Goal: Browse casually: Explore the website without a specific task or goal

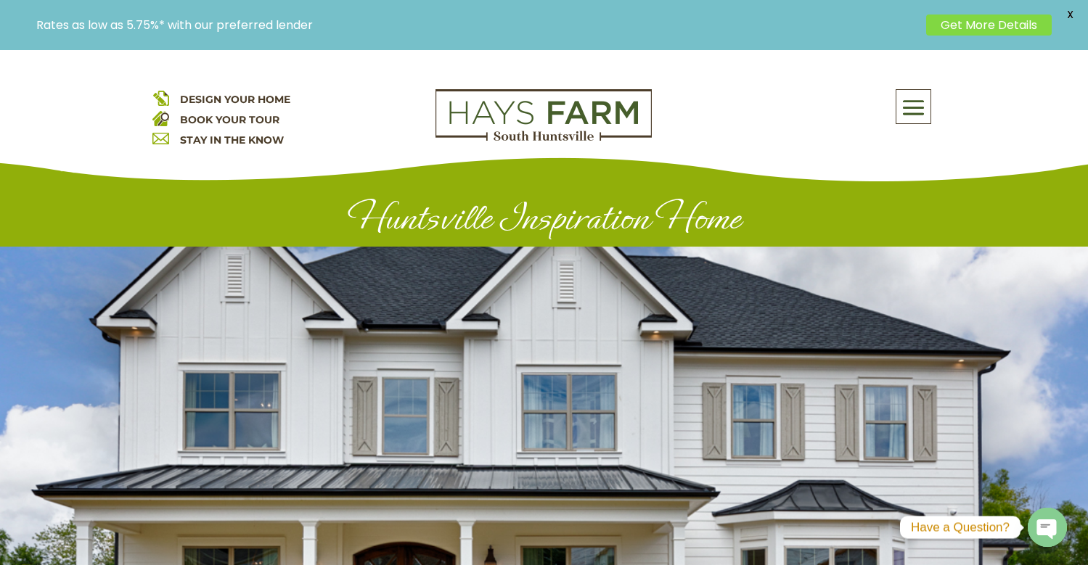
click at [628, 288] on div at bounding box center [544, 446] width 1088 height 399
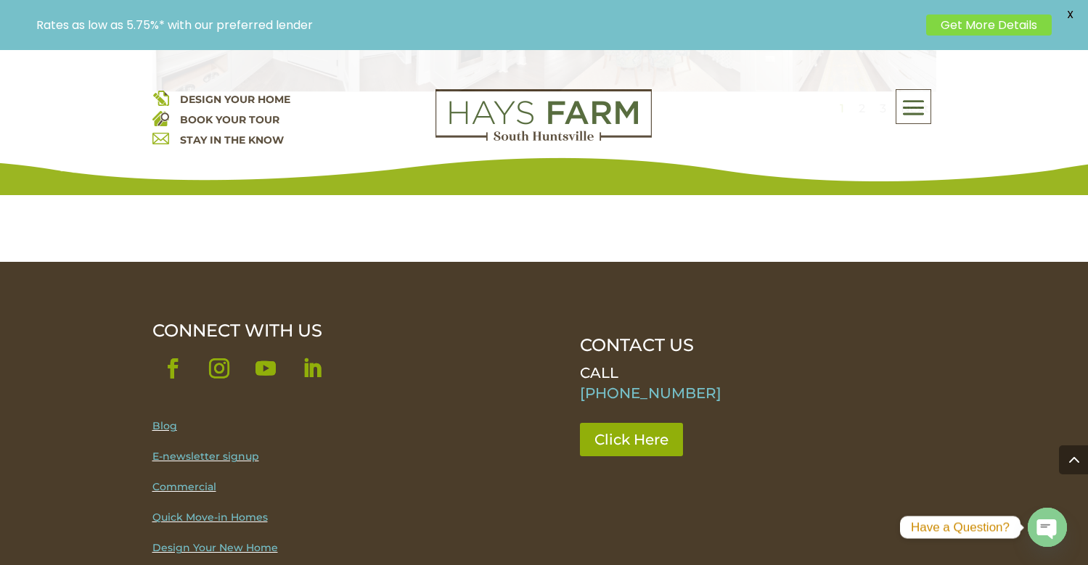
scroll to position [1379, 0]
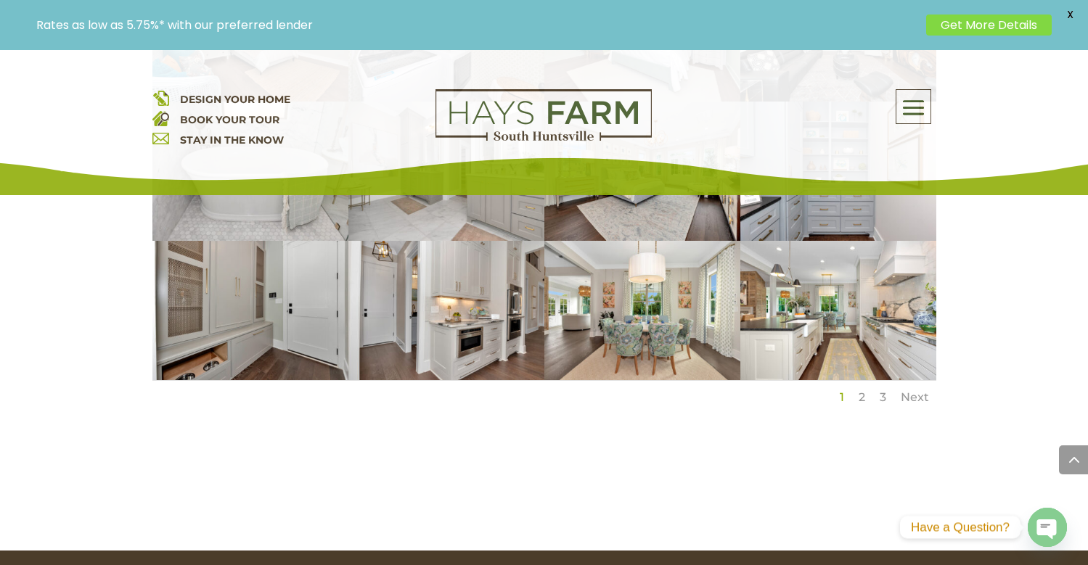
click at [908, 390] on link "Next" at bounding box center [914, 397] width 28 height 14
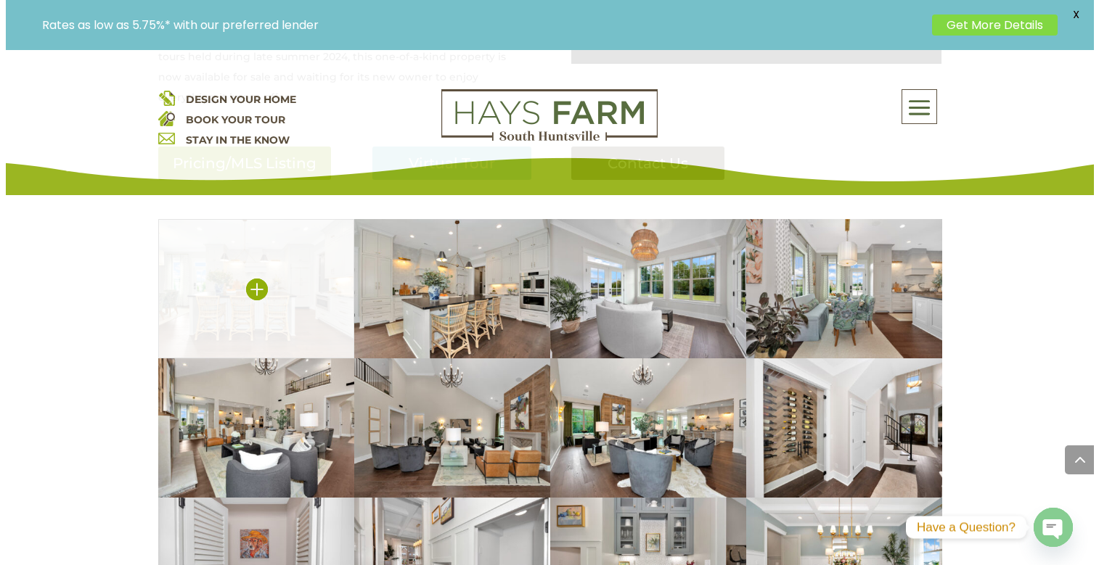
scroll to position [871, 0]
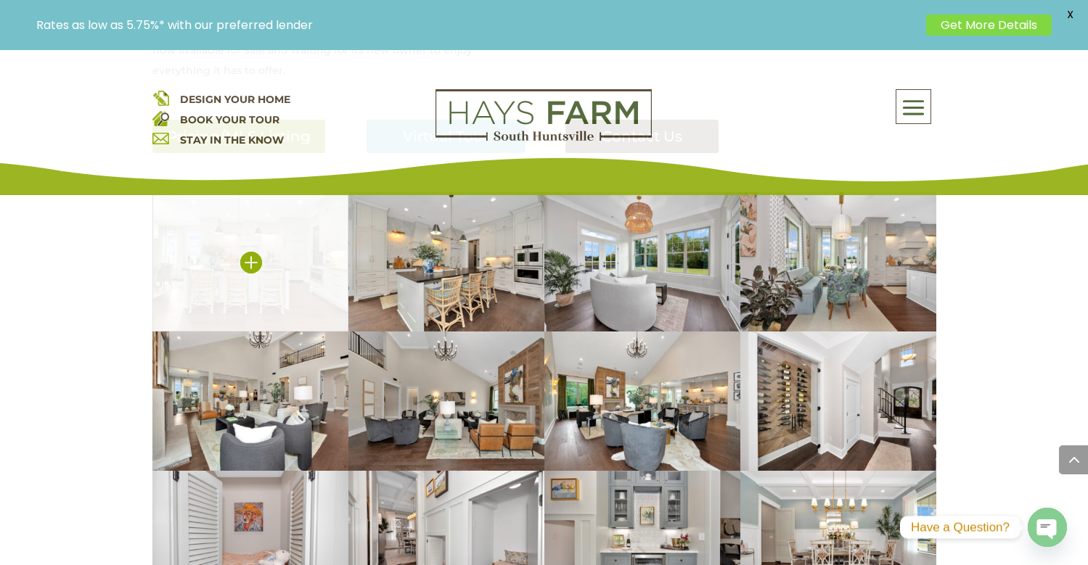
click at [294, 262] on img at bounding box center [250, 261] width 196 height 139
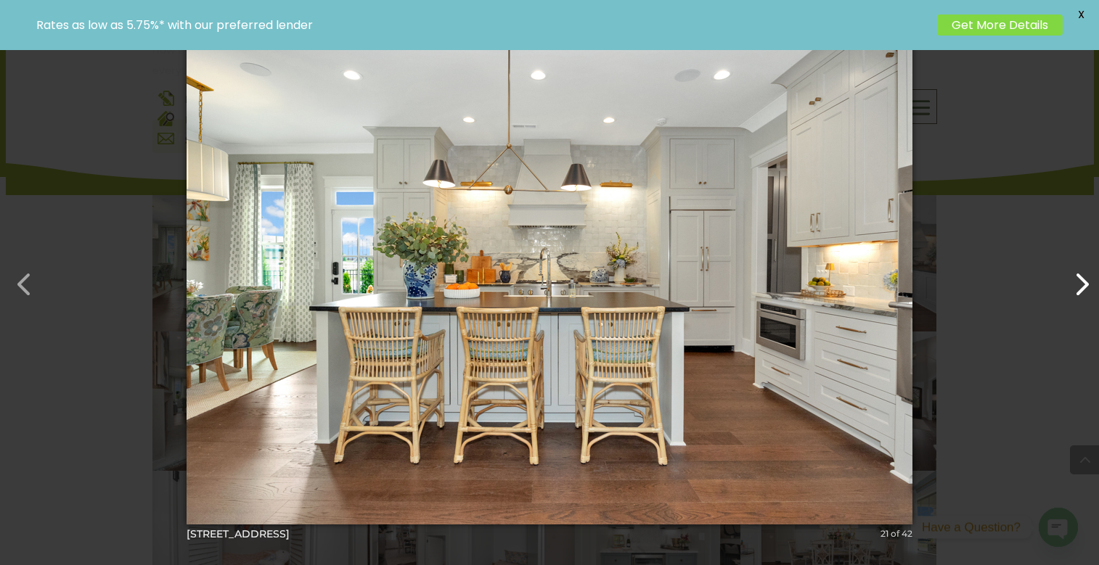
click at [1085, 283] on button "button" at bounding box center [1073, 277] width 35 height 35
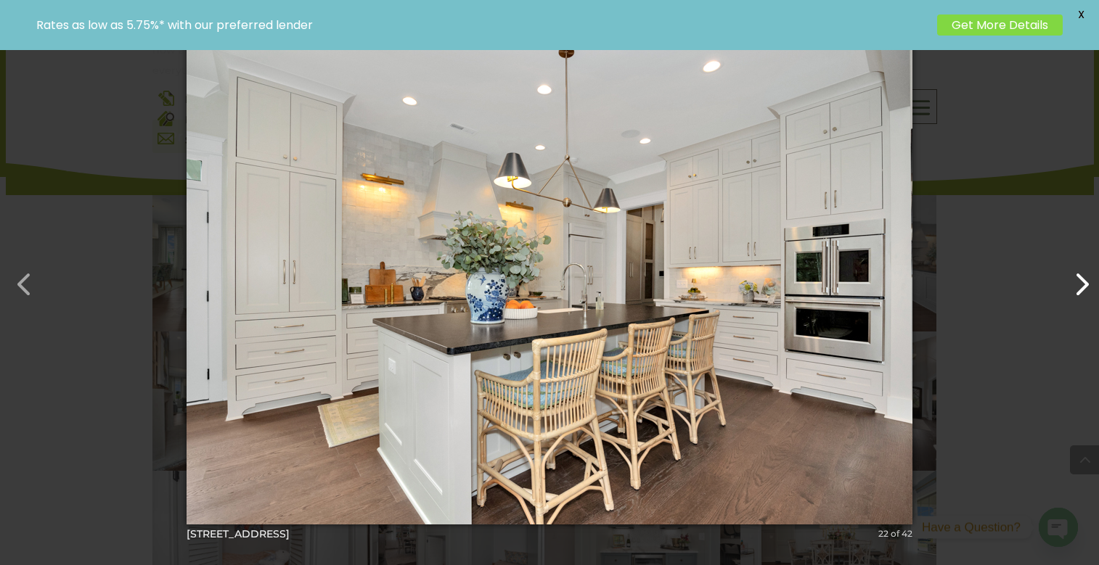
click at [1085, 283] on button "button" at bounding box center [1073, 277] width 35 height 35
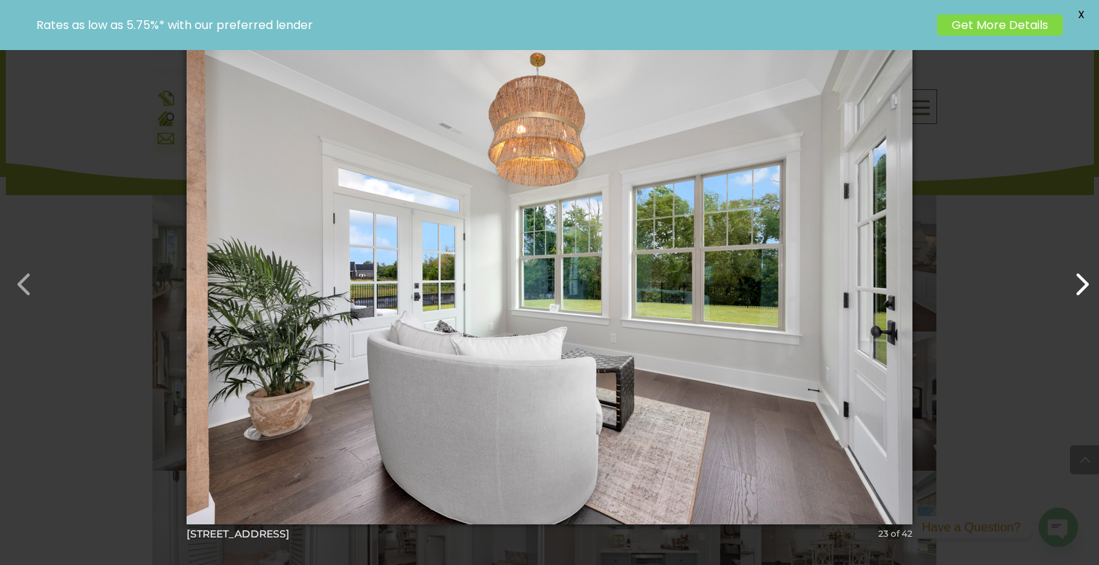
click at [1085, 283] on button "button" at bounding box center [1073, 277] width 35 height 35
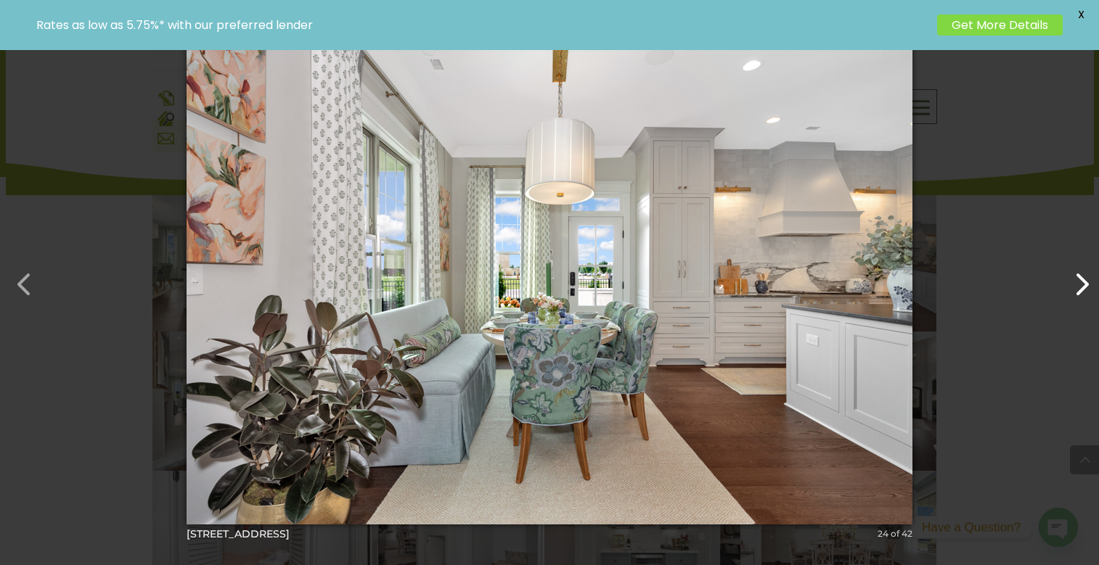
click at [1085, 283] on button "button" at bounding box center [1073, 277] width 35 height 35
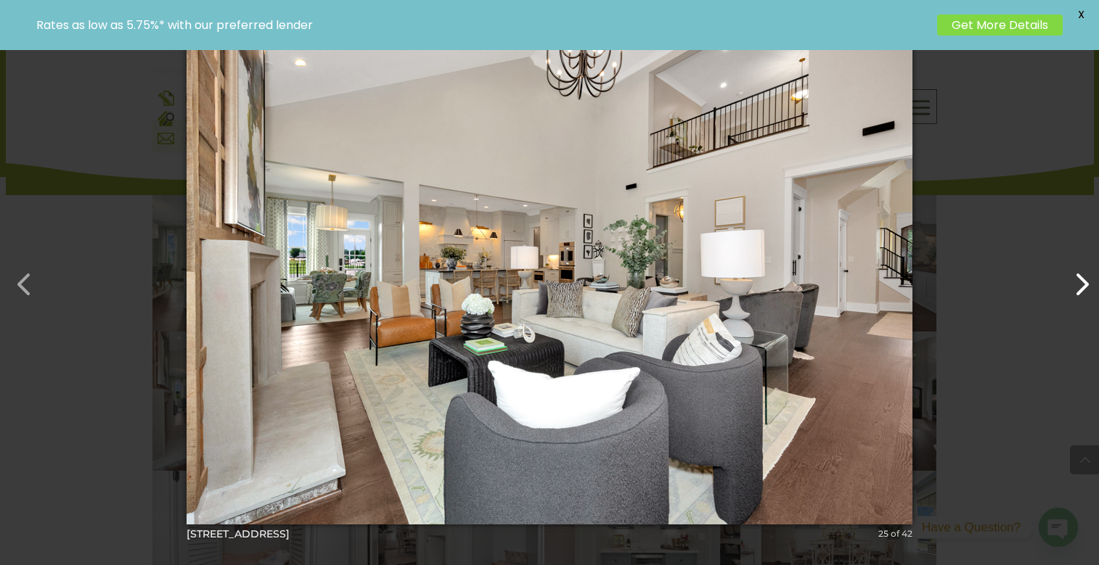
click at [1084, 283] on button "button" at bounding box center [1073, 277] width 35 height 35
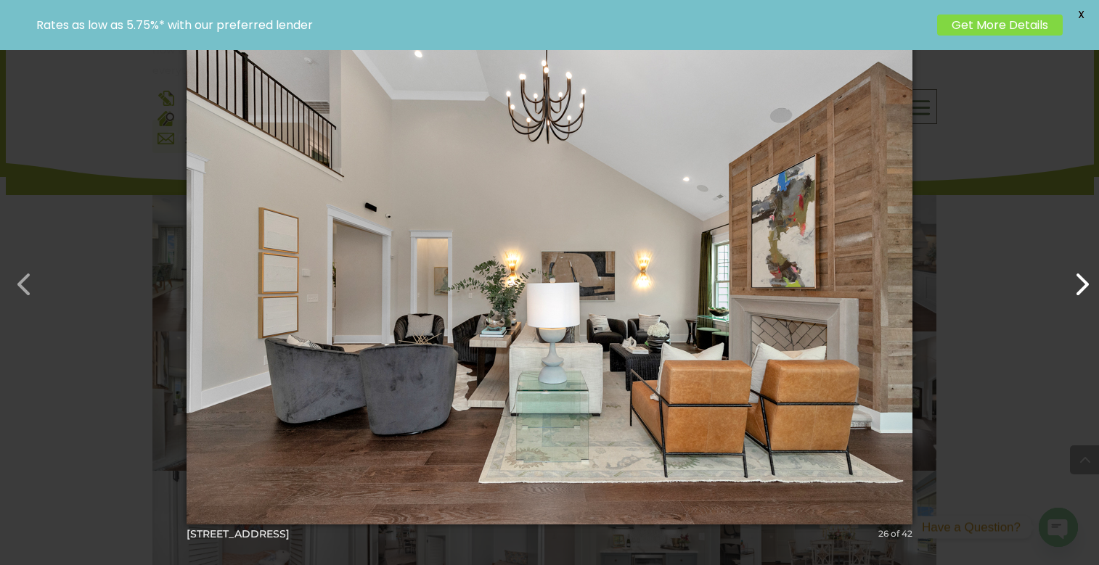
click at [1084, 283] on button "button" at bounding box center [1073, 277] width 35 height 35
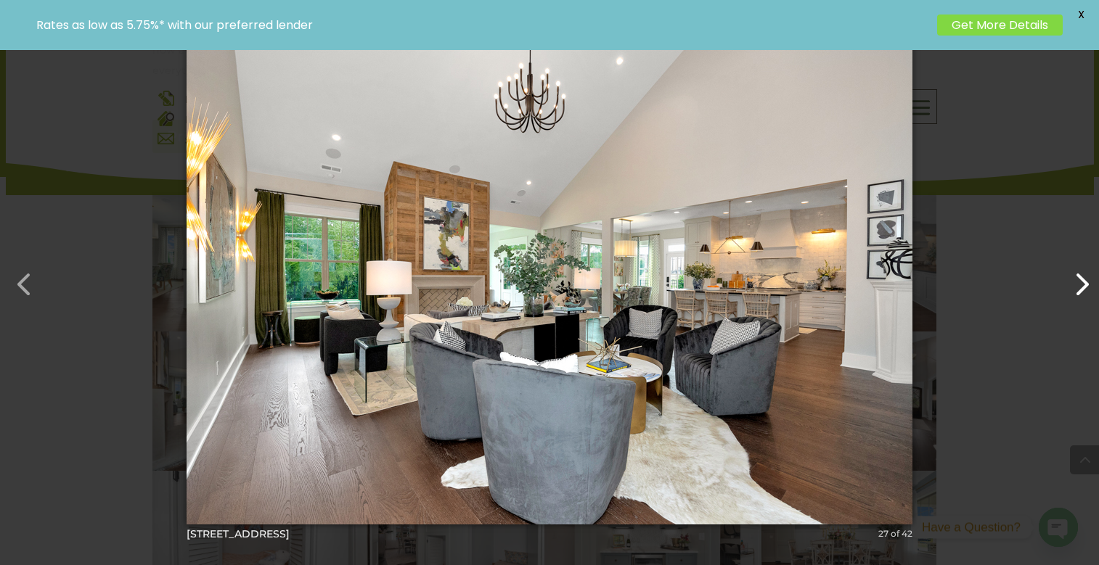
click at [1084, 283] on button "button" at bounding box center [1073, 277] width 35 height 35
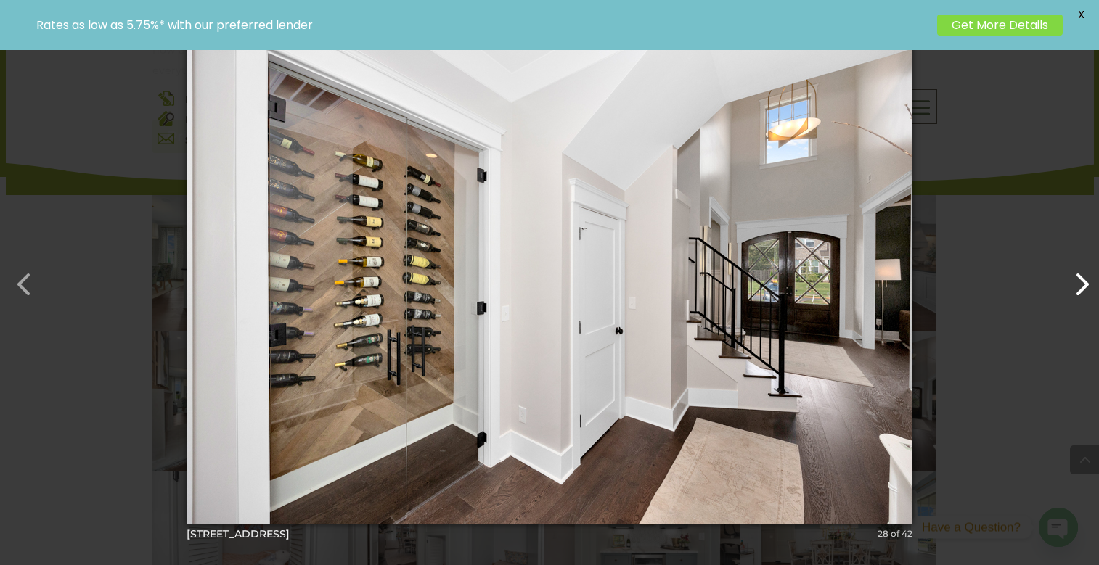
click at [1083, 285] on button "button" at bounding box center [1073, 277] width 35 height 35
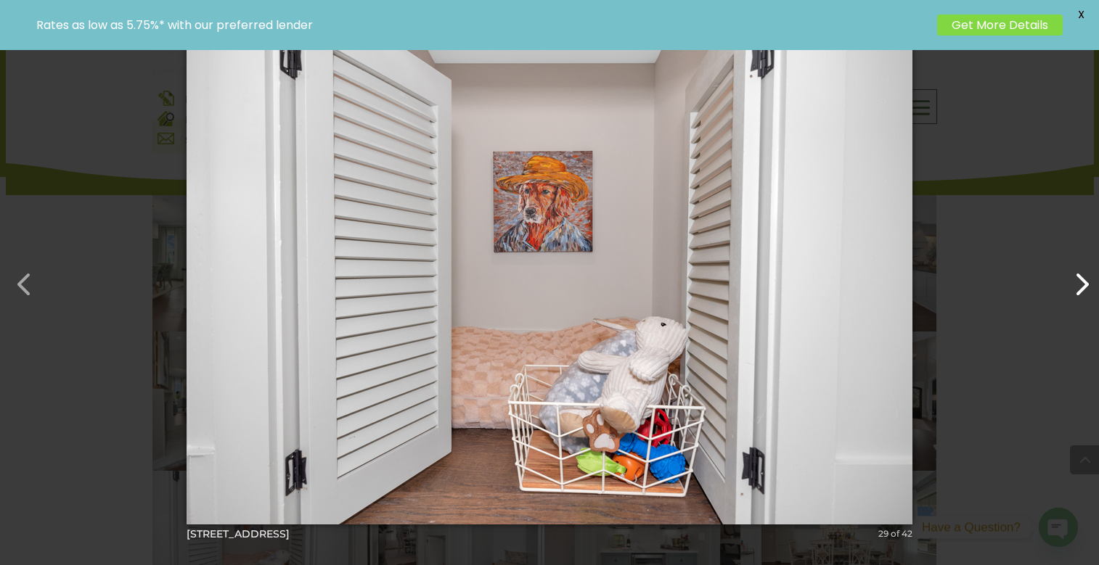
click at [1083, 285] on button "button" at bounding box center [1073, 277] width 35 height 35
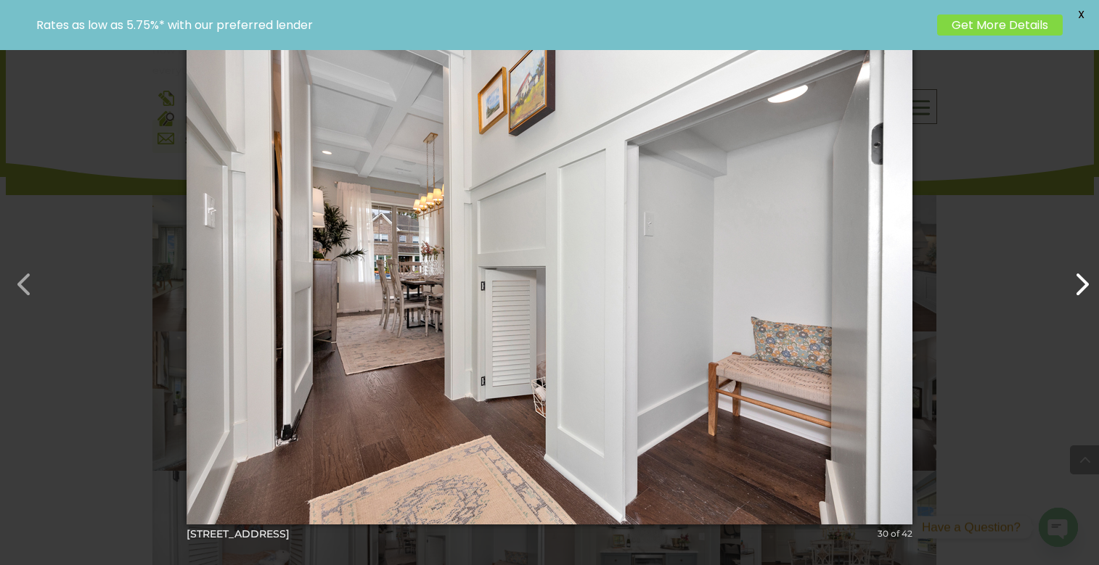
click at [1083, 285] on button "button" at bounding box center [1073, 277] width 35 height 35
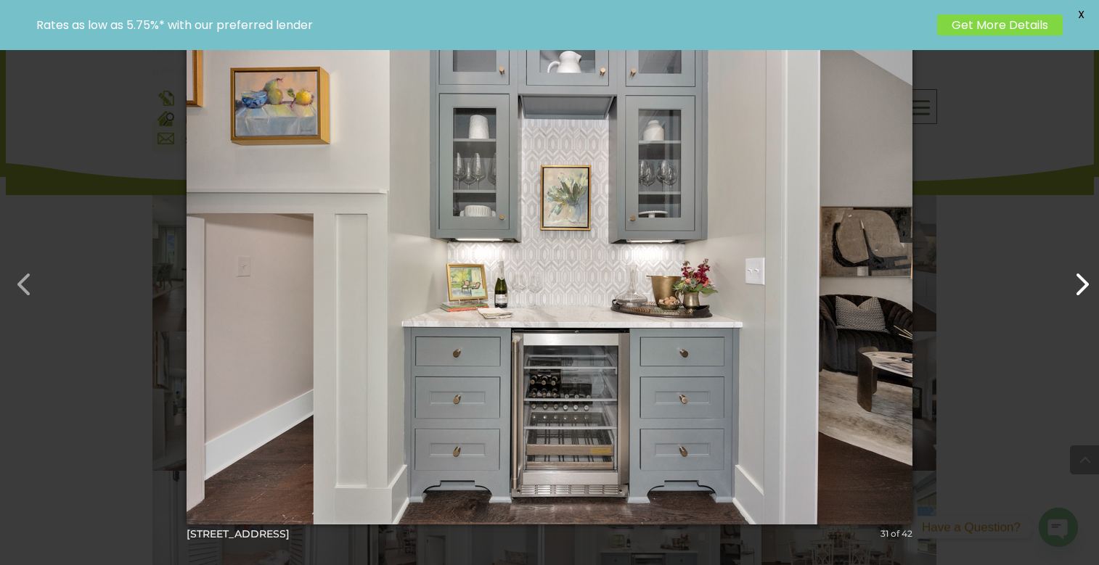
click at [1083, 286] on button "button" at bounding box center [1073, 277] width 35 height 35
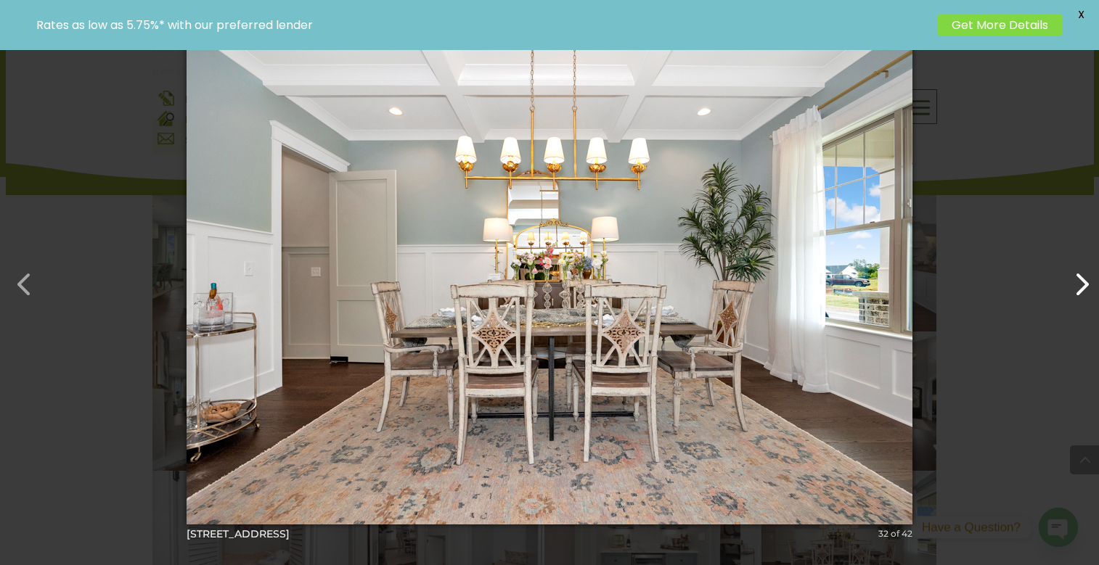
click at [1083, 286] on button "button" at bounding box center [1073, 277] width 35 height 35
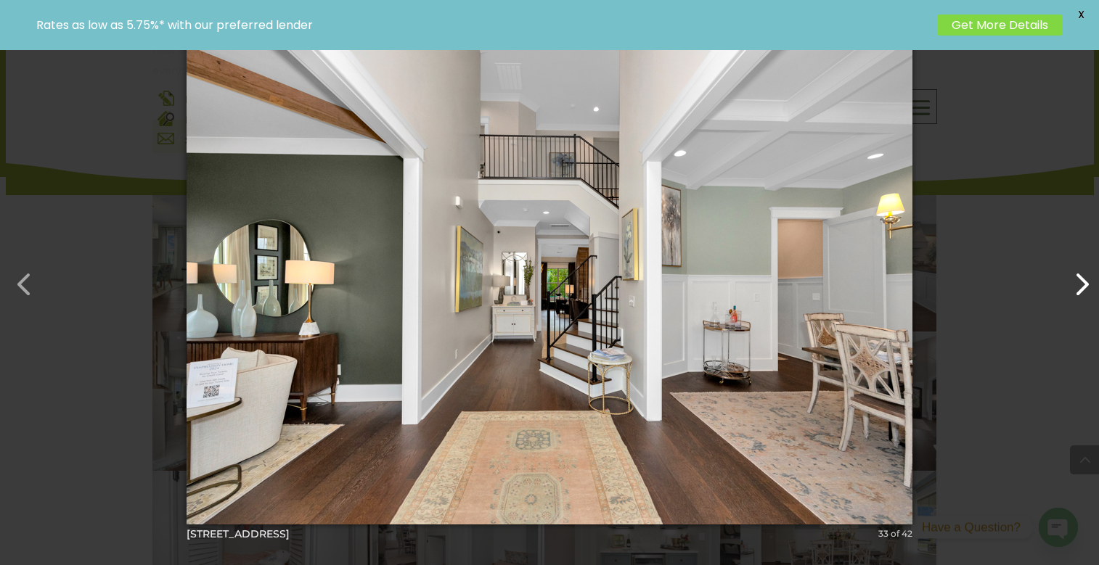
click at [1083, 286] on button "button" at bounding box center [1073, 277] width 35 height 35
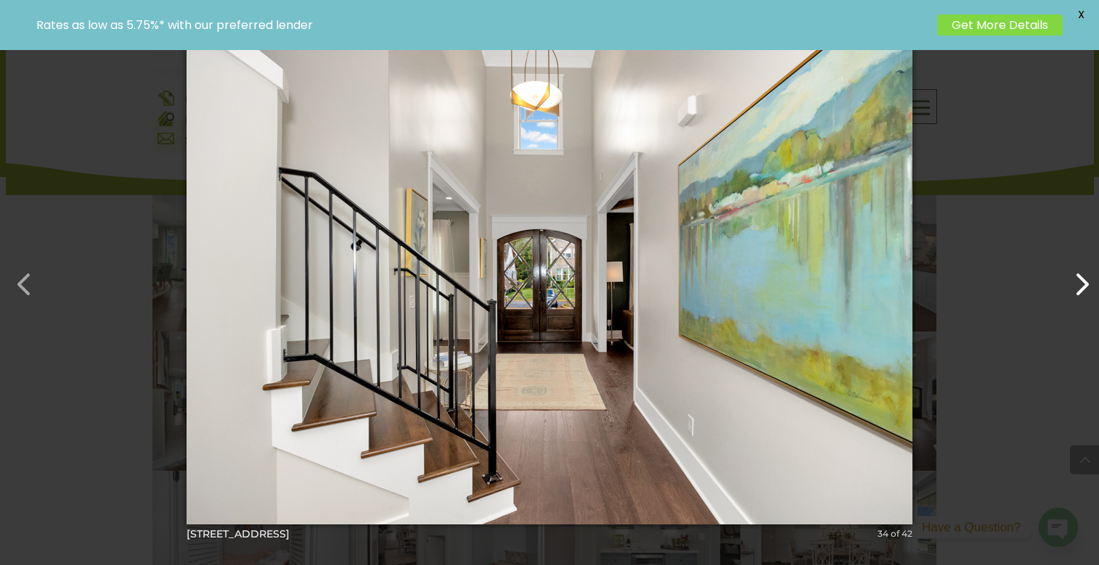
click at [1083, 286] on button "button" at bounding box center [1073, 277] width 35 height 35
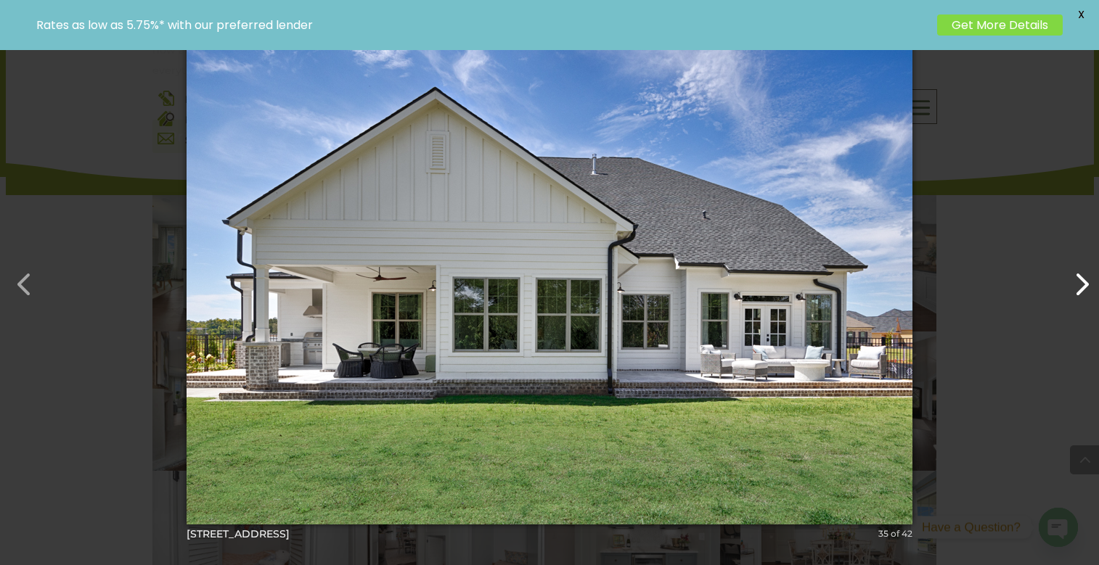
click at [1083, 286] on button "button" at bounding box center [1073, 277] width 35 height 35
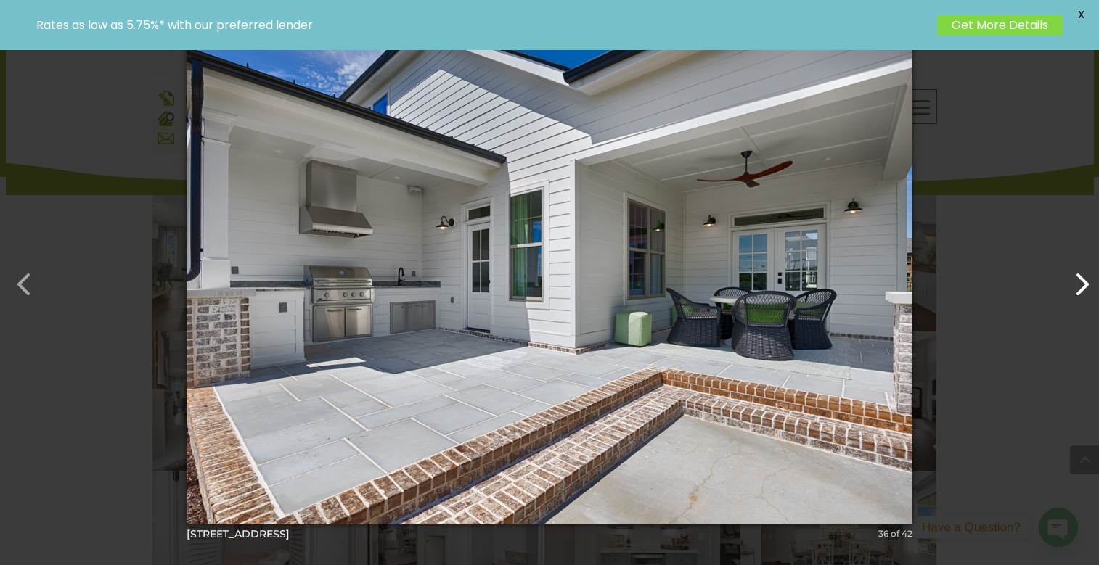
click at [1087, 287] on button "button" at bounding box center [1073, 277] width 35 height 35
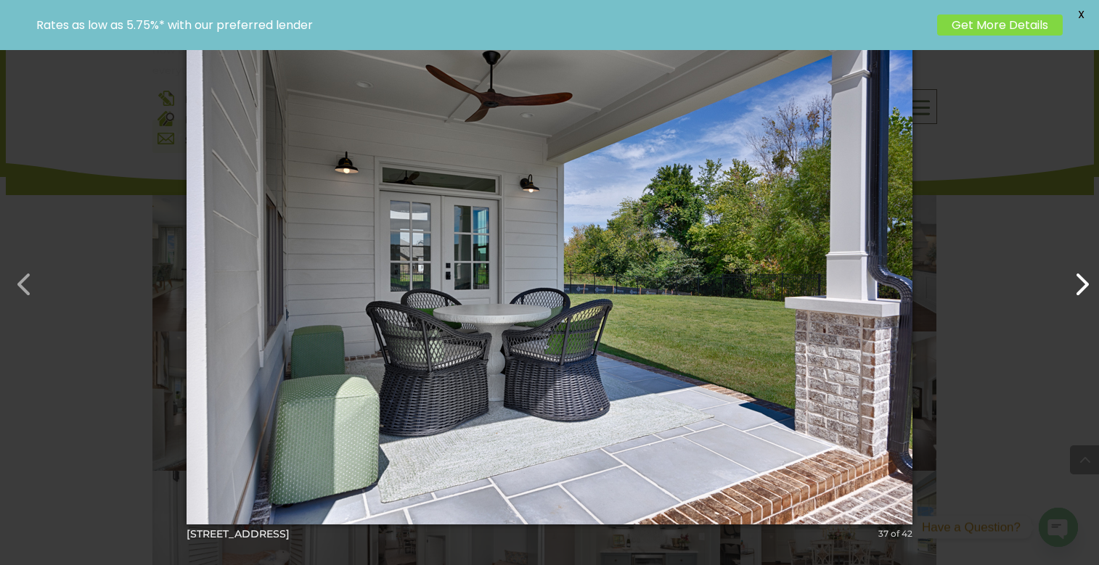
click at [1087, 287] on button "button" at bounding box center [1073, 277] width 35 height 35
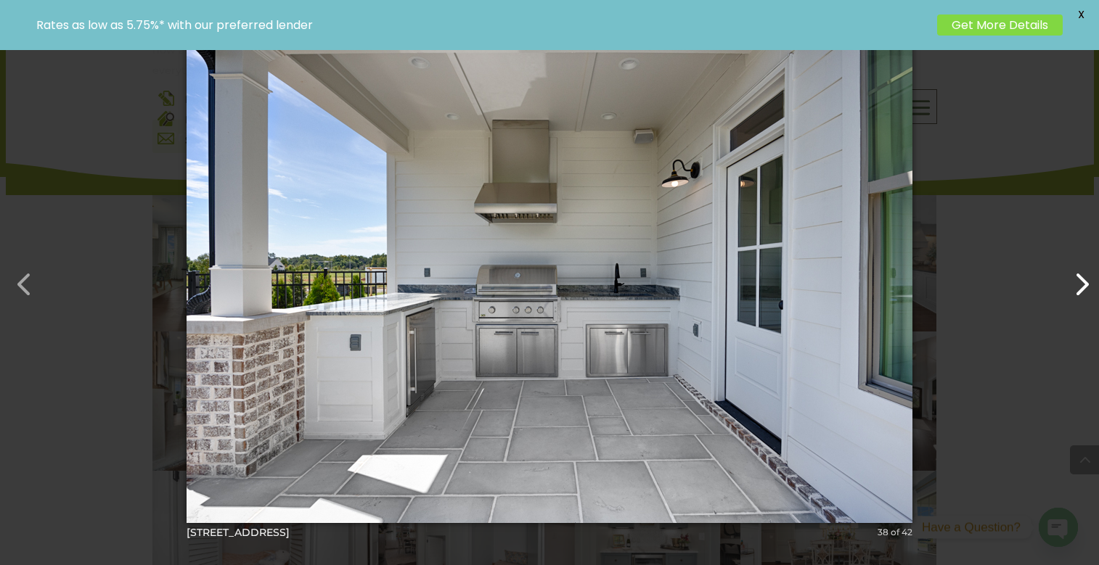
click at [1087, 287] on button "button" at bounding box center [1073, 277] width 35 height 35
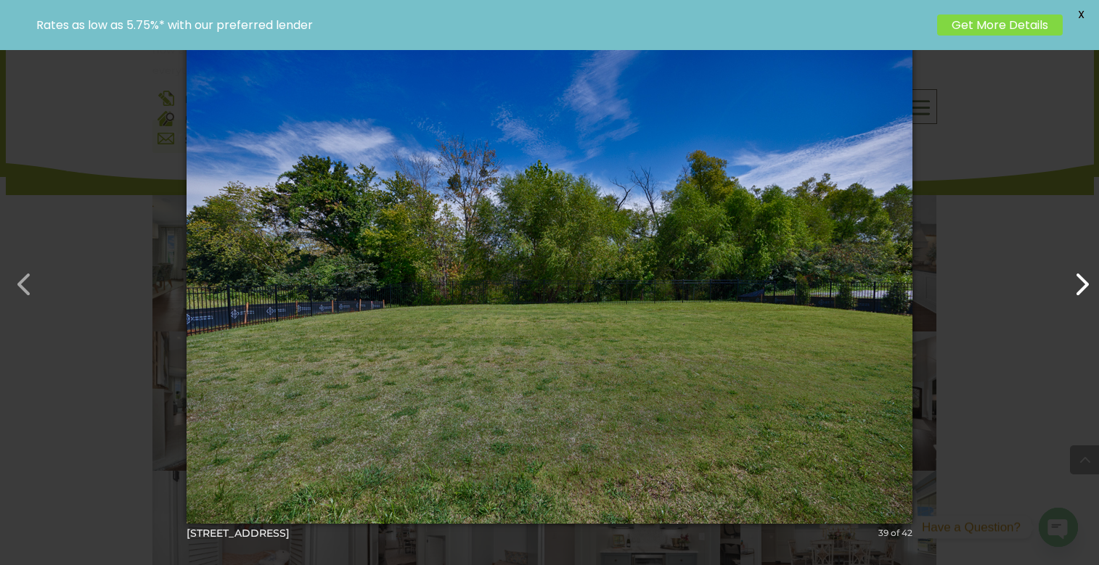
click at [1084, 283] on button "button" at bounding box center [1073, 277] width 35 height 35
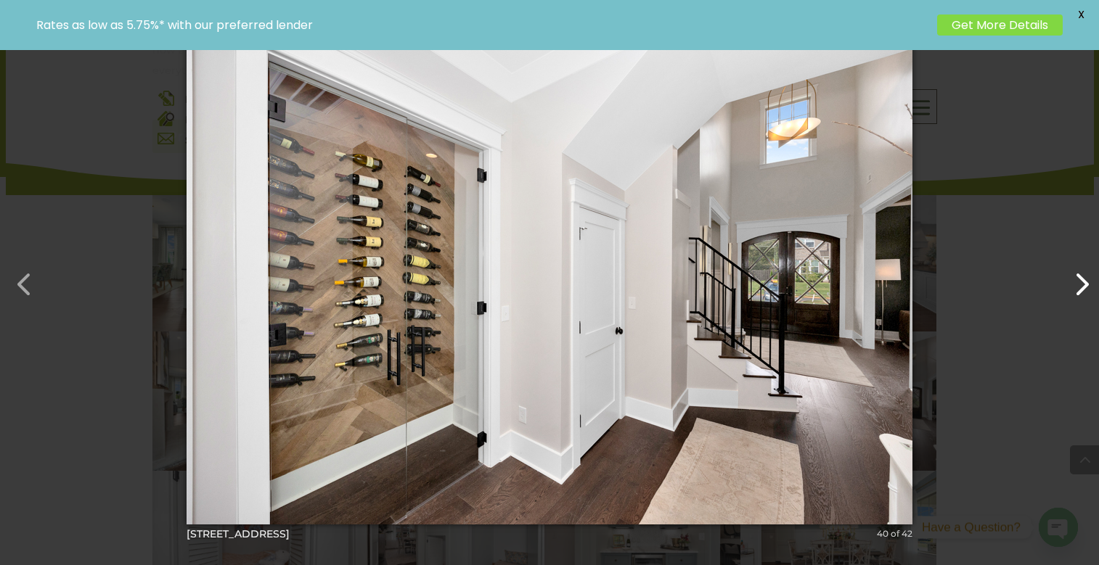
click at [1085, 279] on button "button" at bounding box center [1073, 277] width 35 height 35
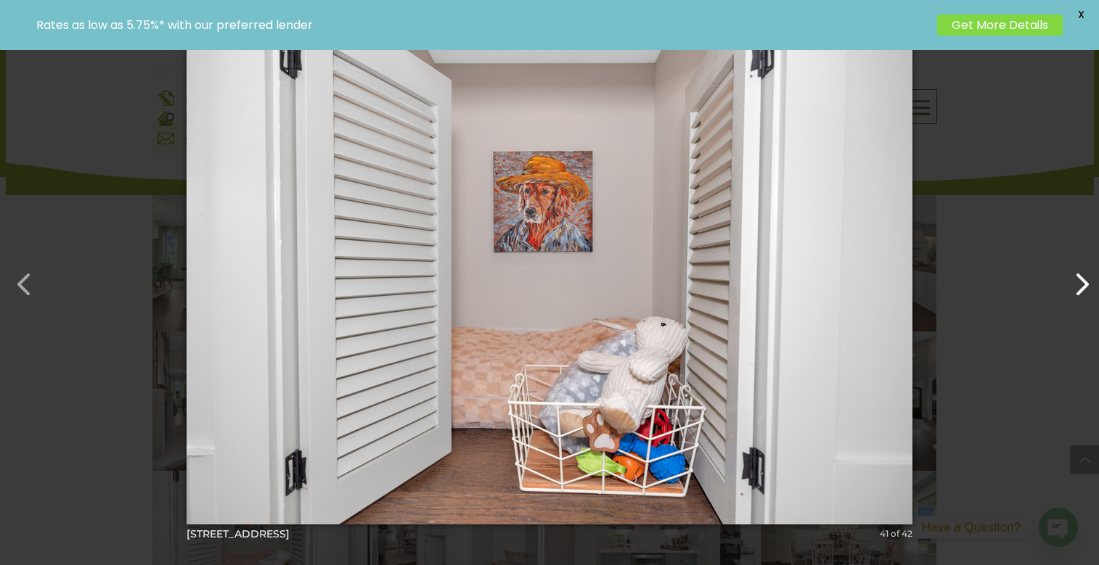
click at [1085, 279] on button "button" at bounding box center [1073, 277] width 35 height 35
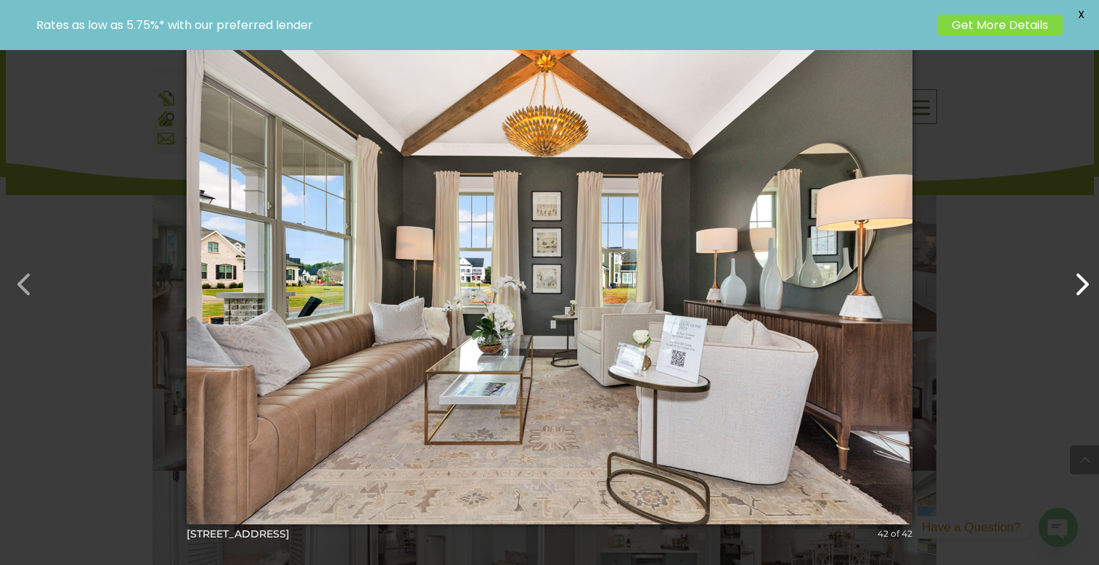
click at [1085, 279] on button "button" at bounding box center [1073, 277] width 35 height 35
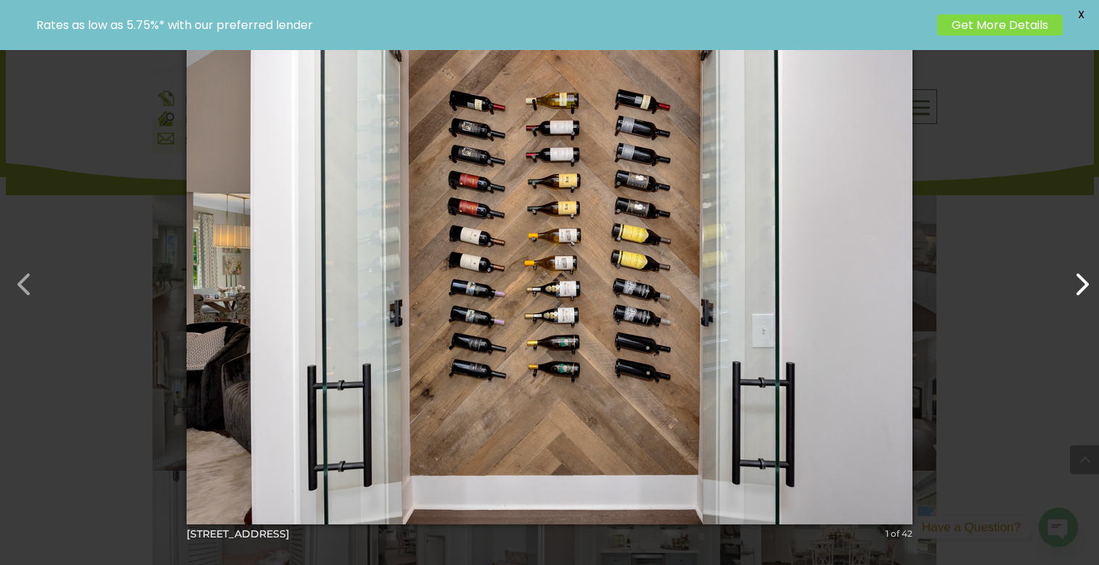
click at [1085, 279] on button "button" at bounding box center [1073, 277] width 35 height 35
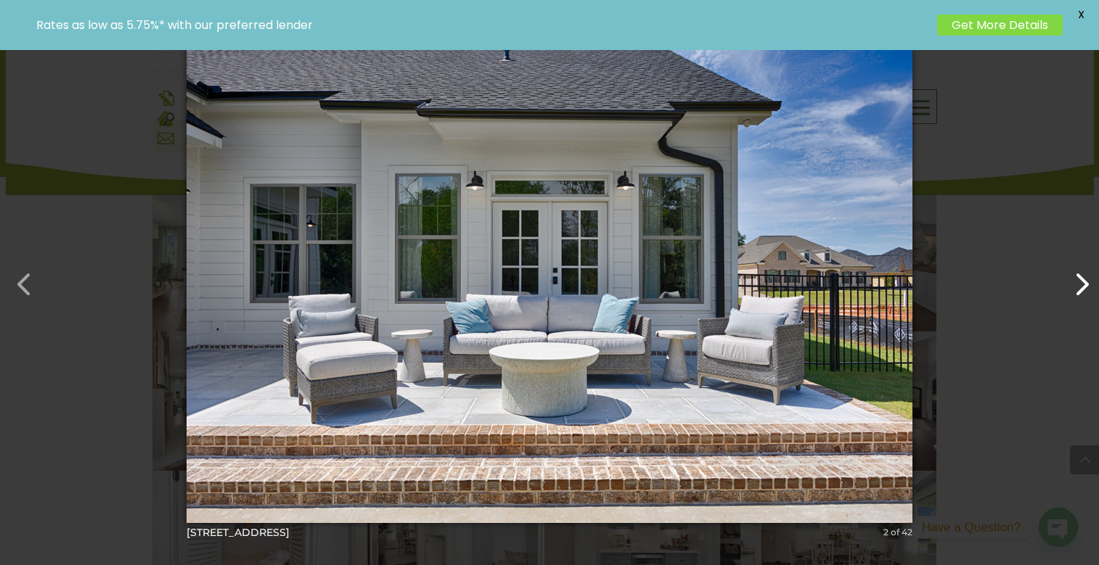
click at [1085, 279] on button "button" at bounding box center [1073, 277] width 35 height 35
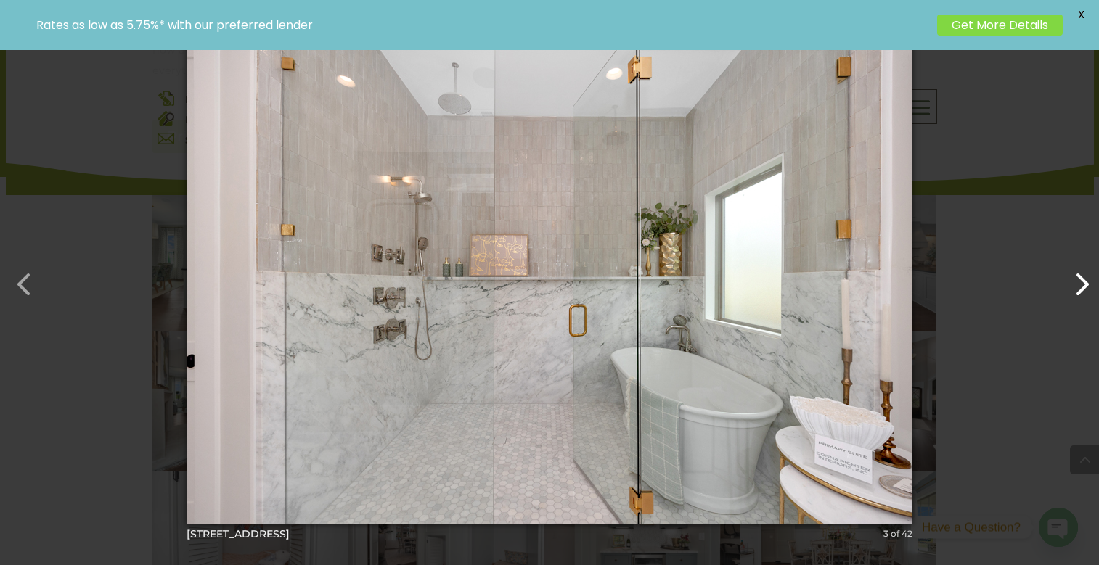
click at [1085, 279] on button "button" at bounding box center [1073, 277] width 35 height 35
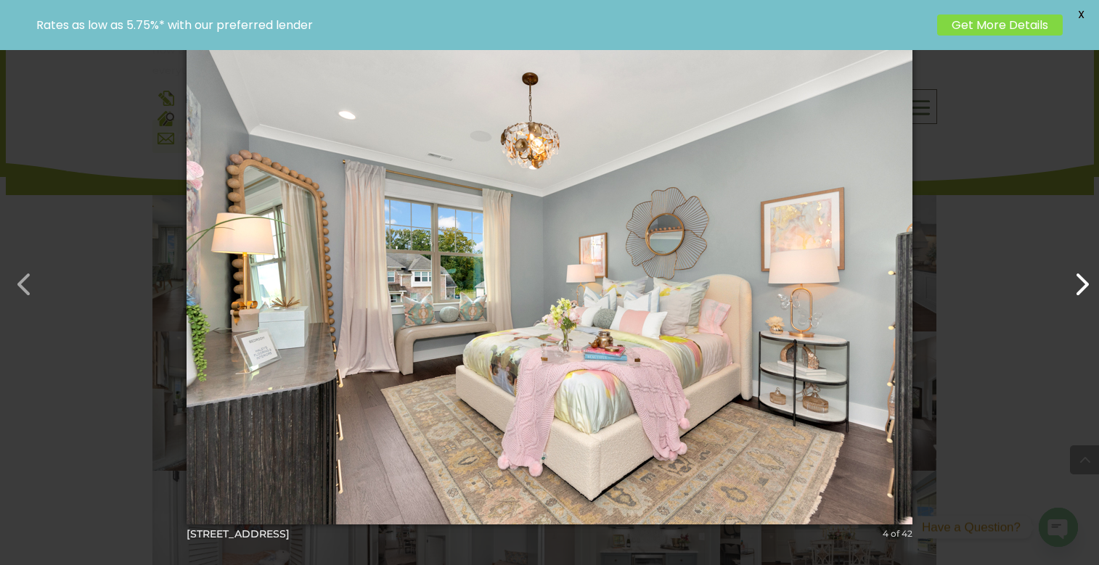
click at [1085, 279] on button "button" at bounding box center [1073, 277] width 35 height 35
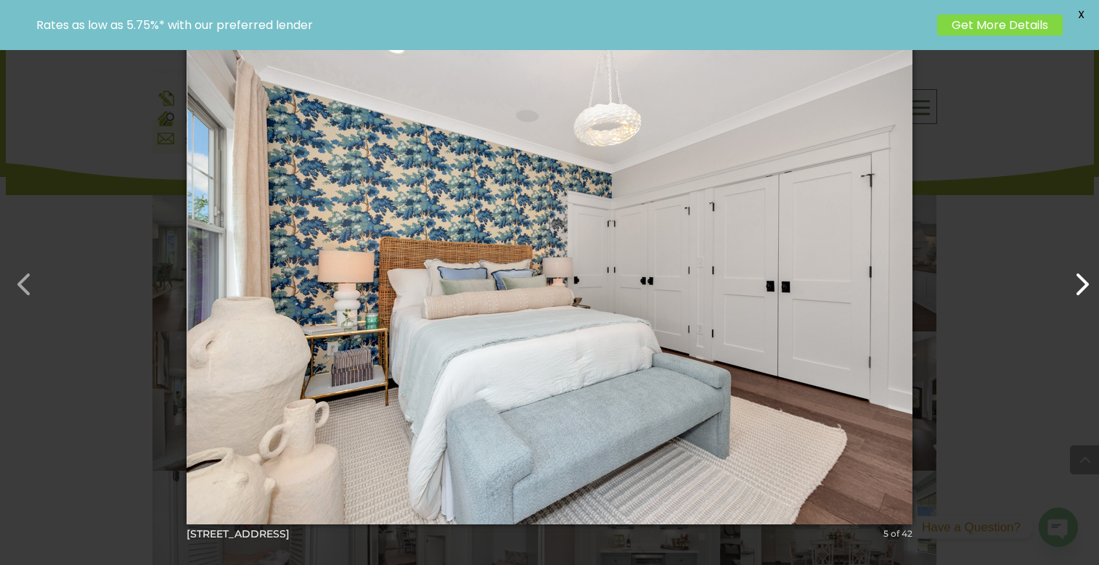
click at [1085, 279] on button "button" at bounding box center [1073, 277] width 35 height 35
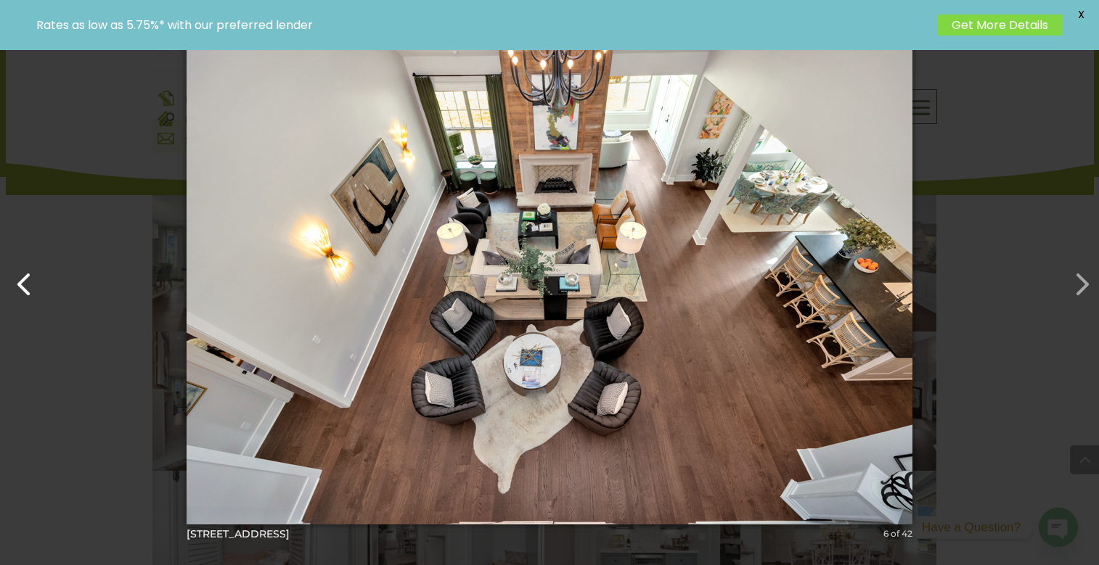
click at [29, 290] on button "button" at bounding box center [17, 277] width 35 height 35
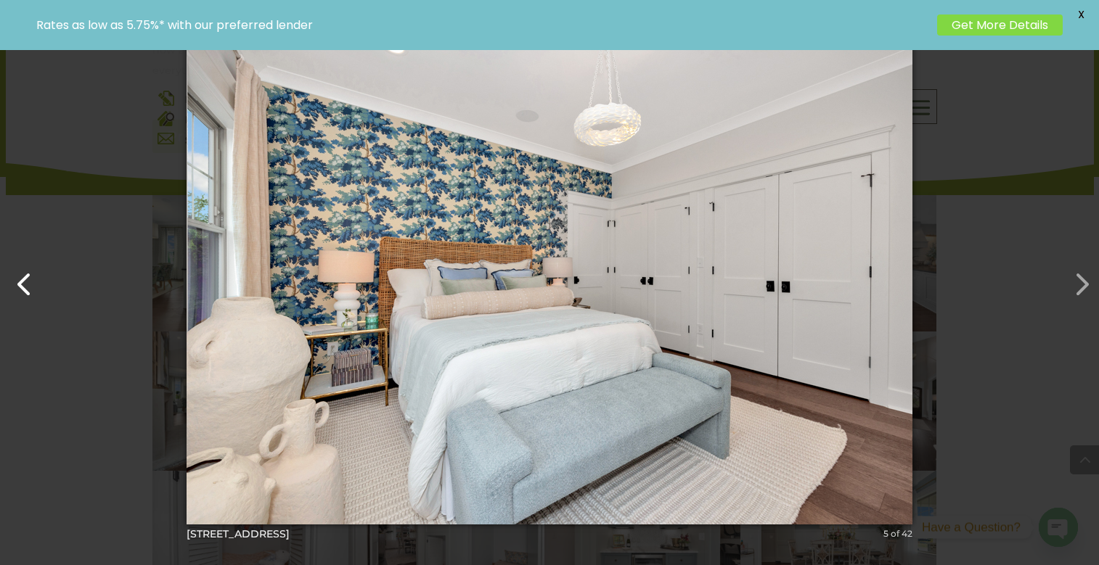
click at [29, 290] on button "button" at bounding box center [17, 277] width 35 height 35
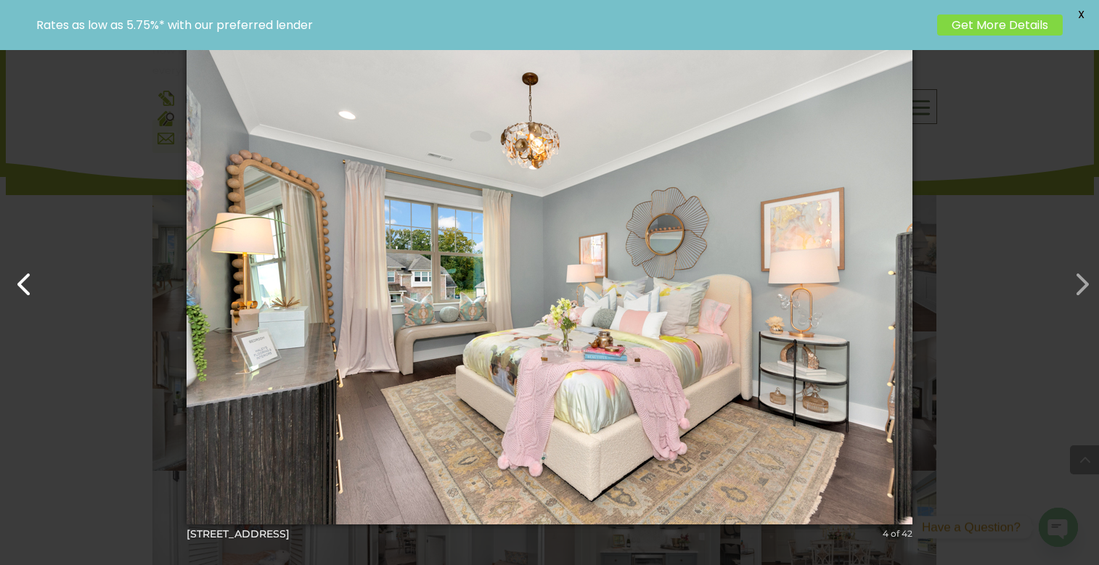
click at [29, 290] on button "button" at bounding box center [17, 277] width 35 height 35
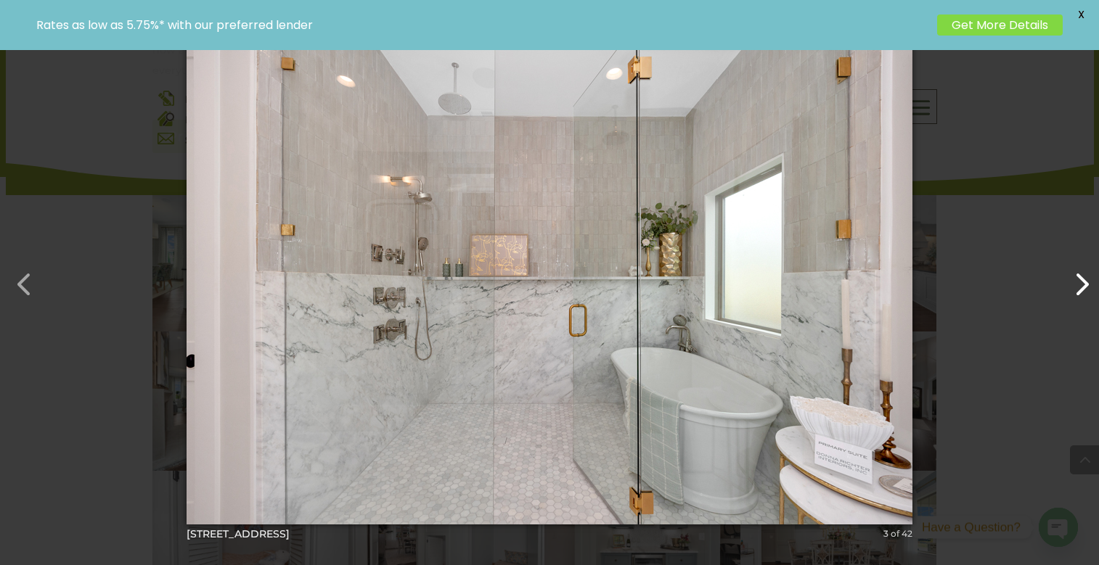
click at [1075, 277] on button "button" at bounding box center [1073, 277] width 35 height 35
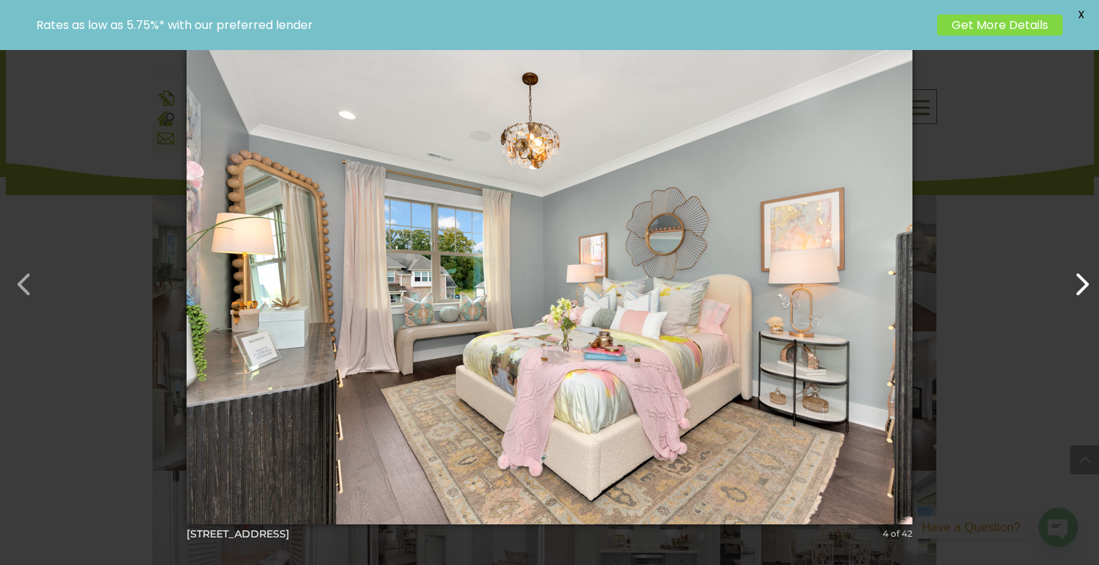
click at [1075, 277] on button "button" at bounding box center [1073, 277] width 35 height 35
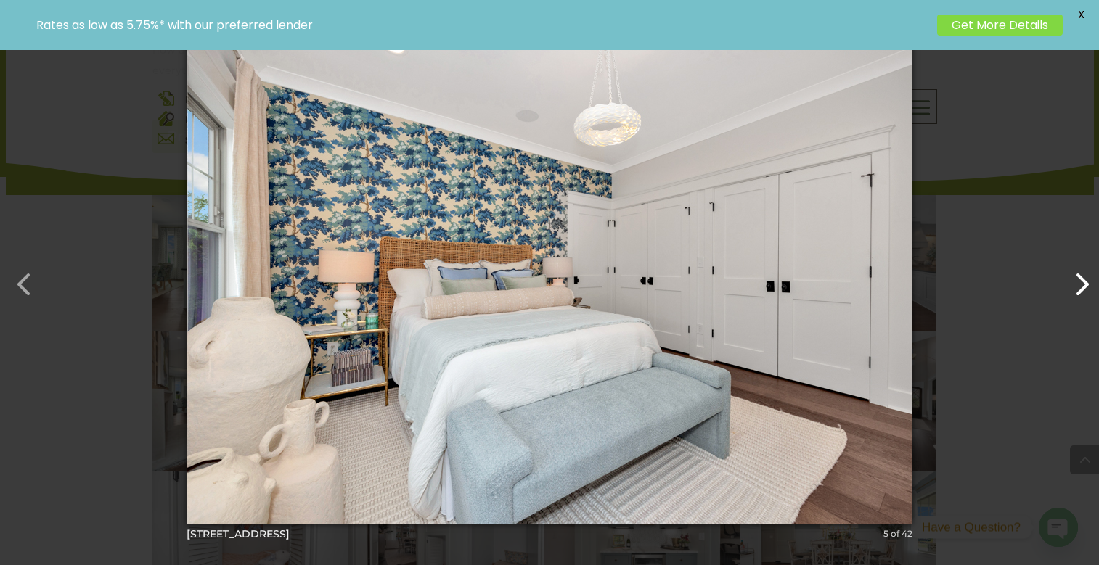
click at [1075, 277] on button "button" at bounding box center [1073, 277] width 35 height 35
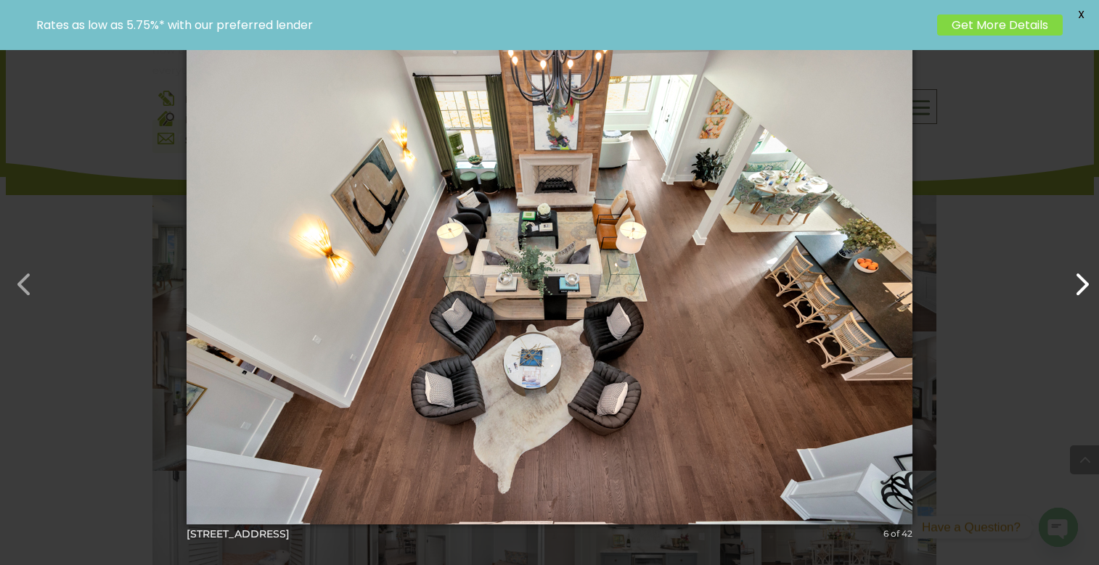
click at [1075, 277] on button "button" at bounding box center [1073, 277] width 35 height 35
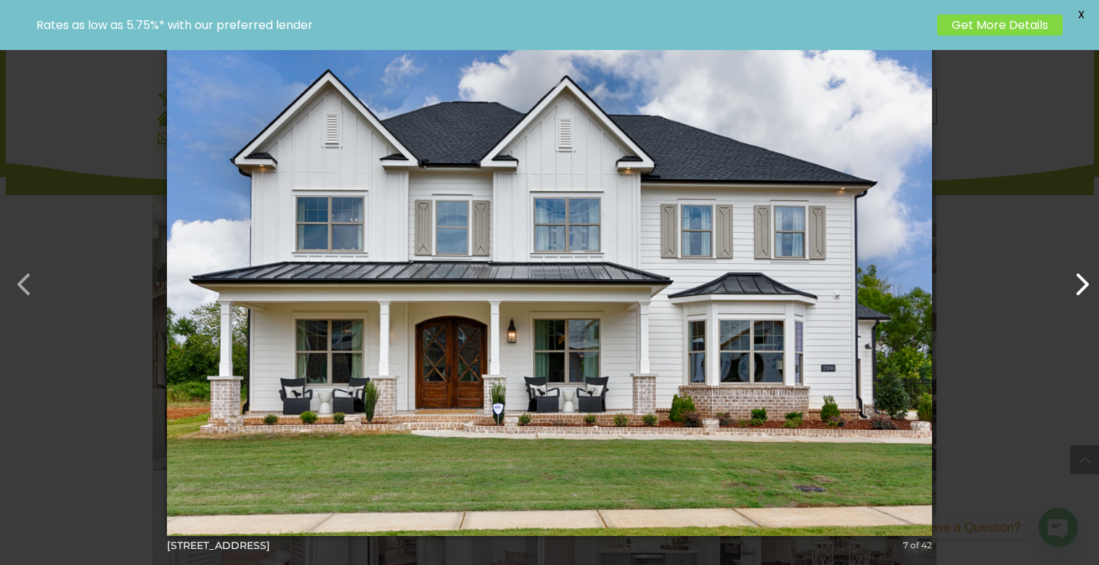
click at [1075, 277] on button "button" at bounding box center [1073, 277] width 35 height 35
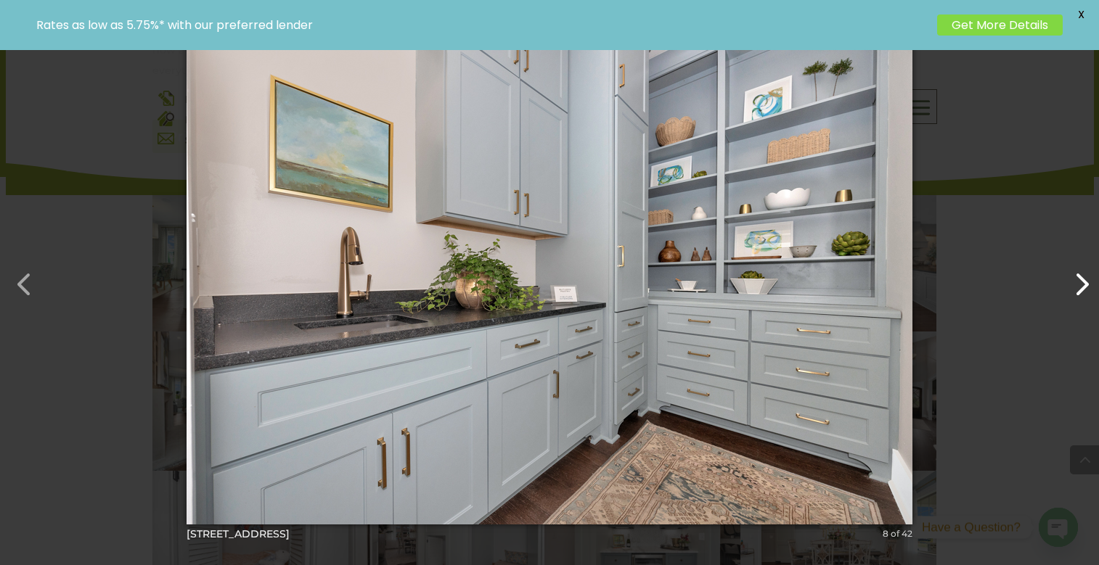
click at [1075, 277] on button "button" at bounding box center [1073, 277] width 35 height 35
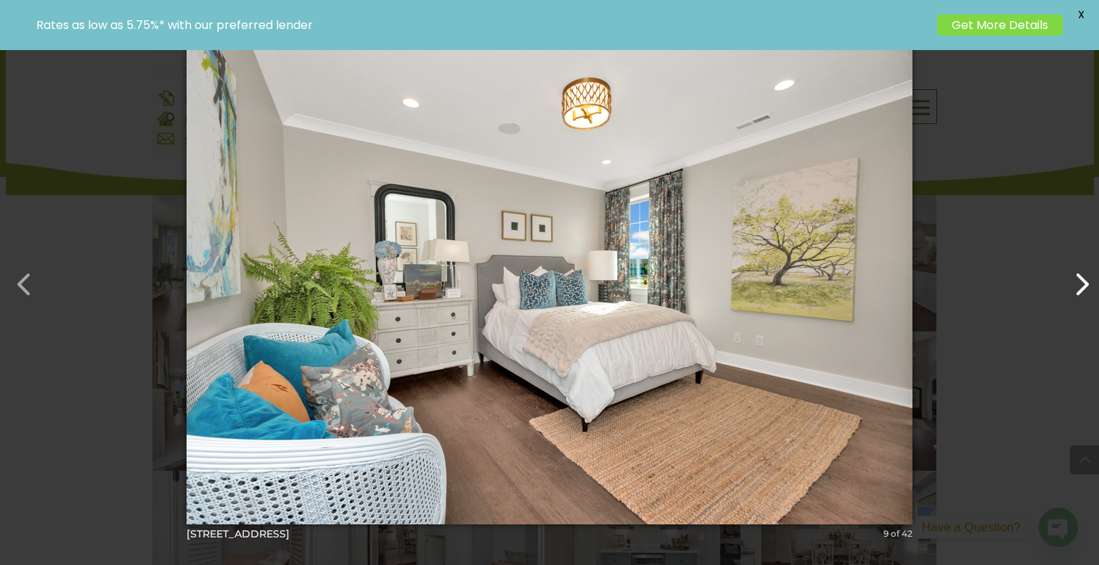
click at [1075, 277] on button "button" at bounding box center [1073, 277] width 35 height 35
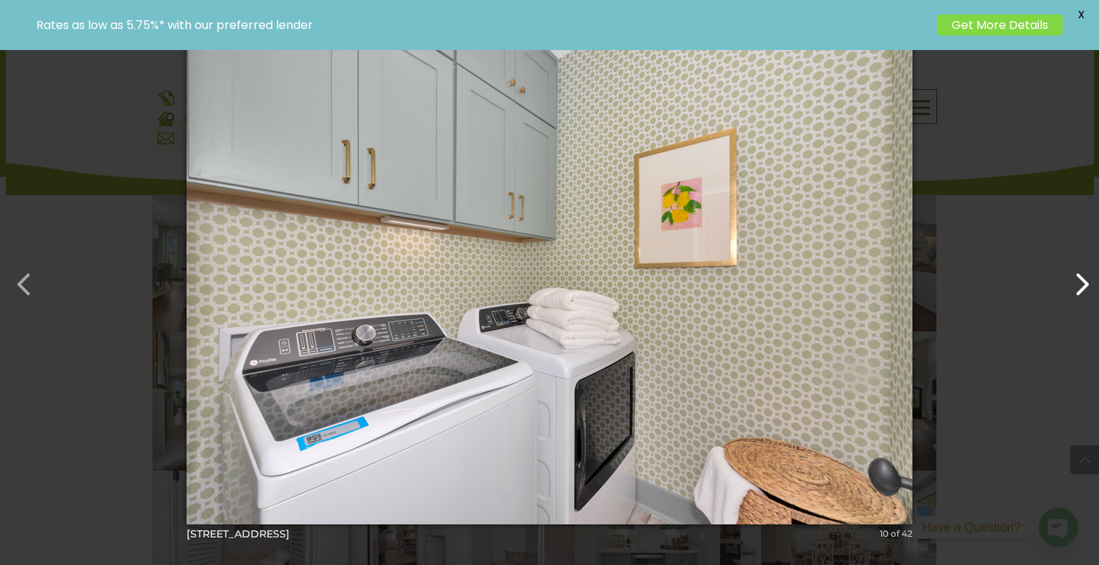
click at [1075, 277] on button "button" at bounding box center [1073, 277] width 35 height 35
